Goal: Information Seeking & Learning: Learn about a topic

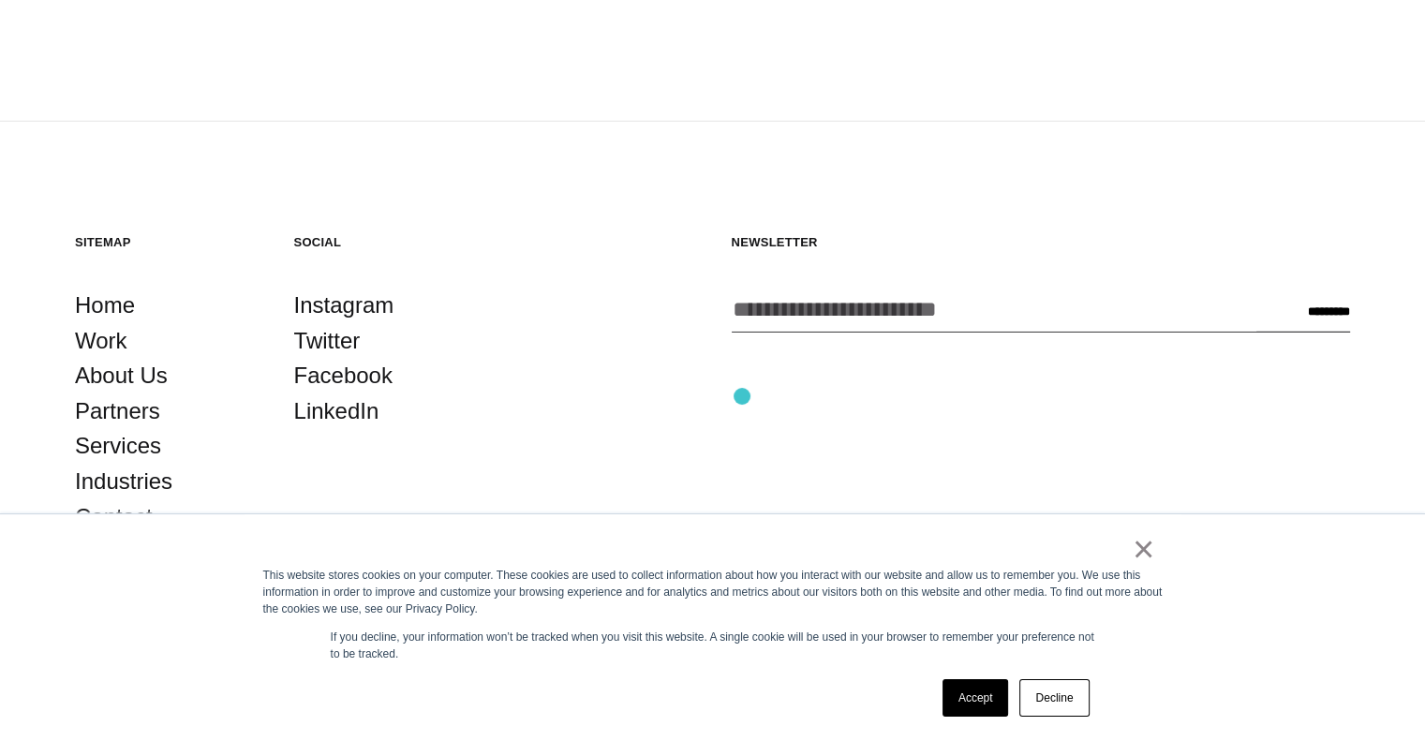
scroll to position [5362, 0]
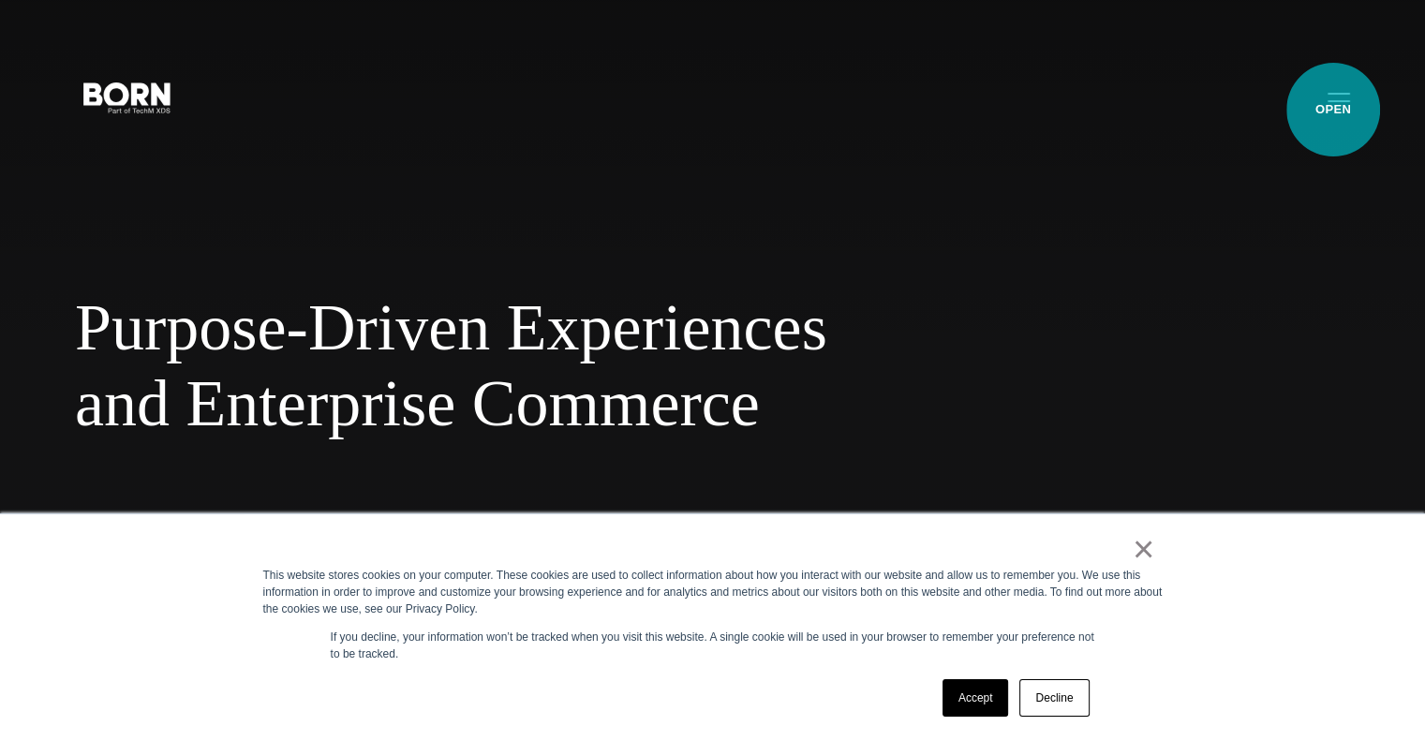
click at [1333, 110] on button "Primary Menu" at bounding box center [1338, 96] width 45 height 39
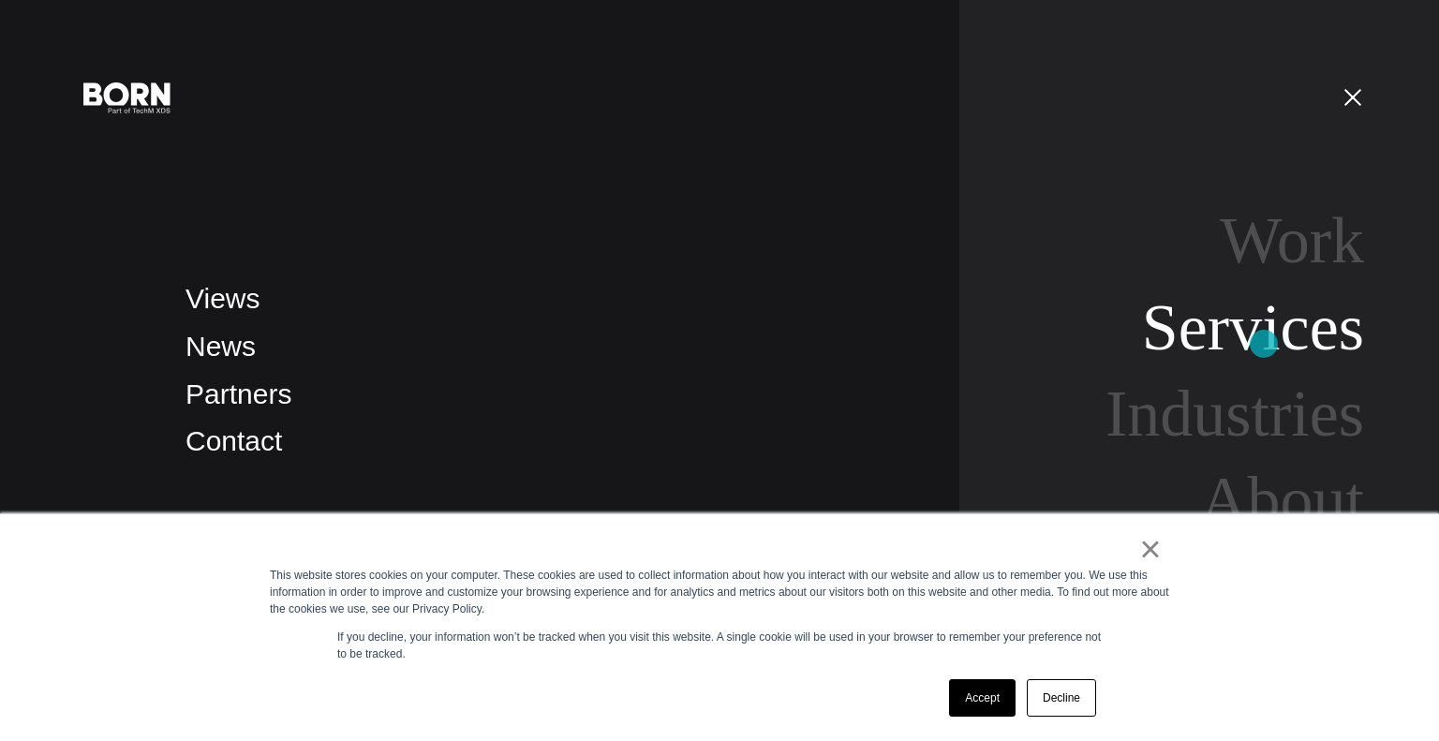
click at [1264, 344] on link "Services" at bounding box center [1253, 327] width 222 height 72
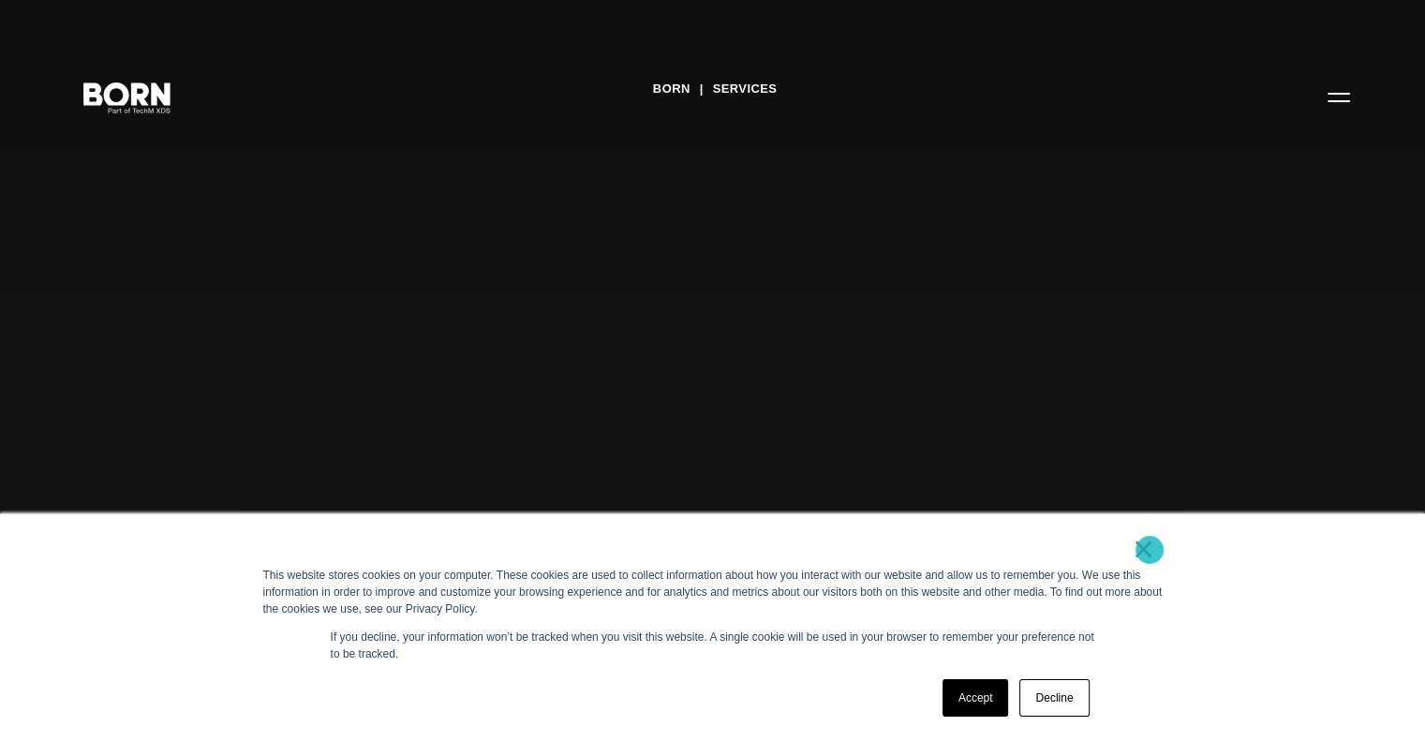
click at [1149, 550] on link "×" at bounding box center [1144, 549] width 22 height 17
